Goal: Information Seeking & Learning: Understand process/instructions

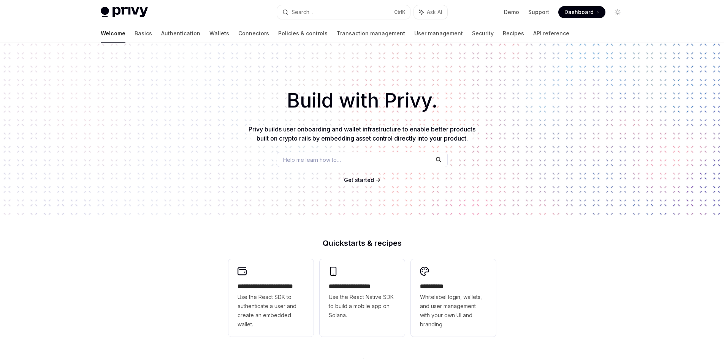
click at [620, 12] on icon "Toggle dark mode" at bounding box center [620, 12] width 0 height 0
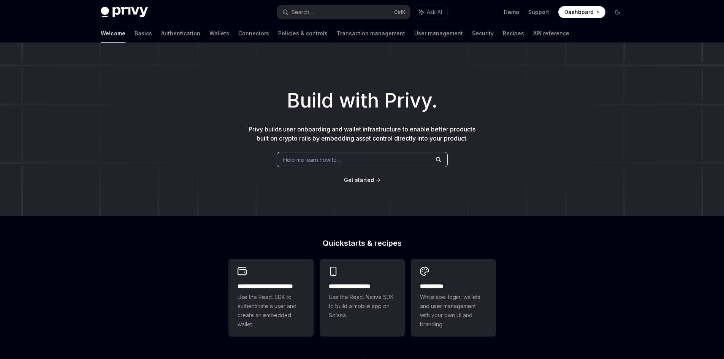
click at [619, 12] on icon "Toggle dark mode" at bounding box center [617, 12] width 6 height 6
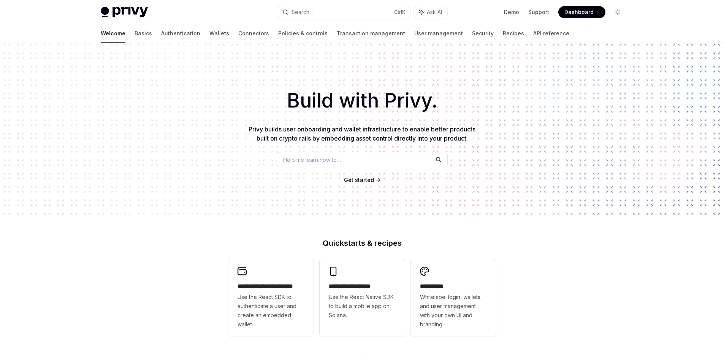
click at [620, 12] on icon "Toggle dark mode" at bounding box center [620, 12] width 0 height 0
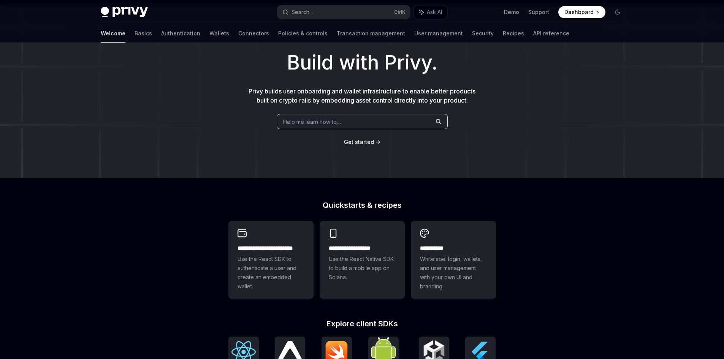
scroll to position [190, 0]
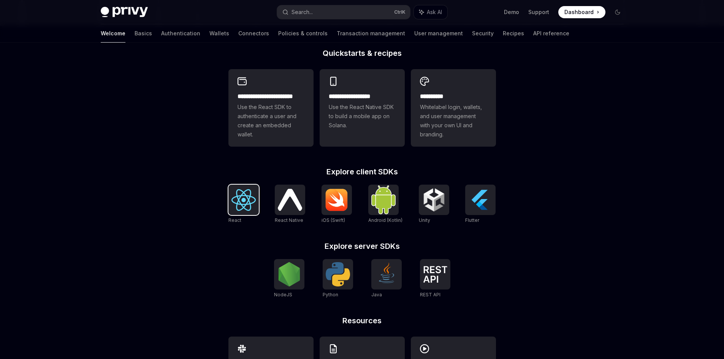
click at [234, 211] on img at bounding box center [243, 200] width 24 height 22
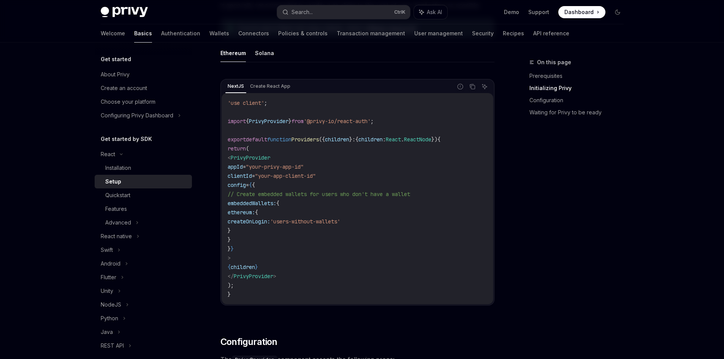
scroll to position [114, 0]
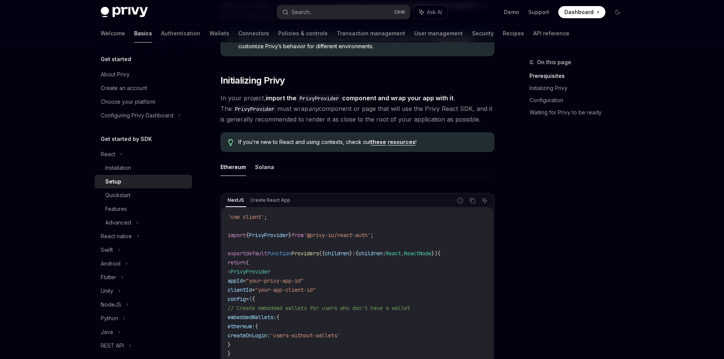
click at [252, 165] on ul "Ethereum Solana" at bounding box center [357, 167] width 274 height 18
click at [264, 168] on button "Solana" at bounding box center [264, 167] width 19 height 18
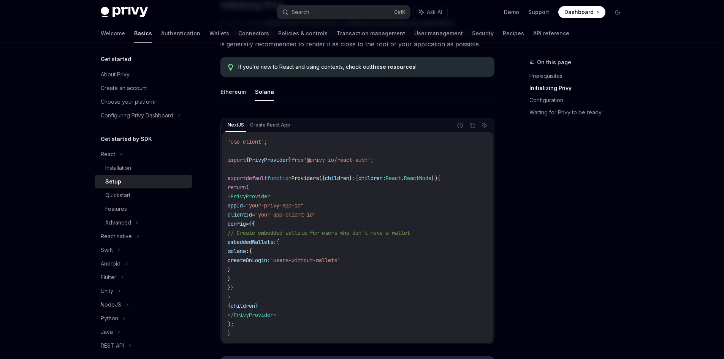
scroll to position [190, 0]
click at [232, 94] on button "Ethereum" at bounding box center [232, 91] width 25 height 18
click at [260, 98] on button "Solana" at bounding box center [264, 91] width 19 height 18
type textarea "*"
